Goal: Navigation & Orientation: Go to known website

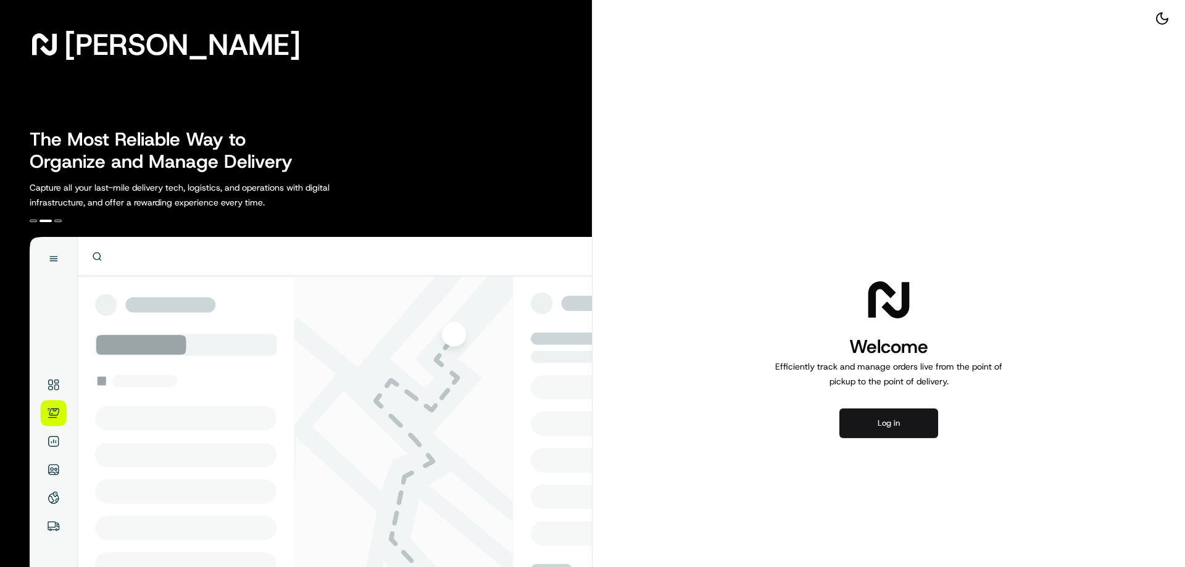
click at [869, 425] on button "Log in" at bounding box center [888, 423] width 99 height 30
